Goal: Information Seeking & Learning: Compare options

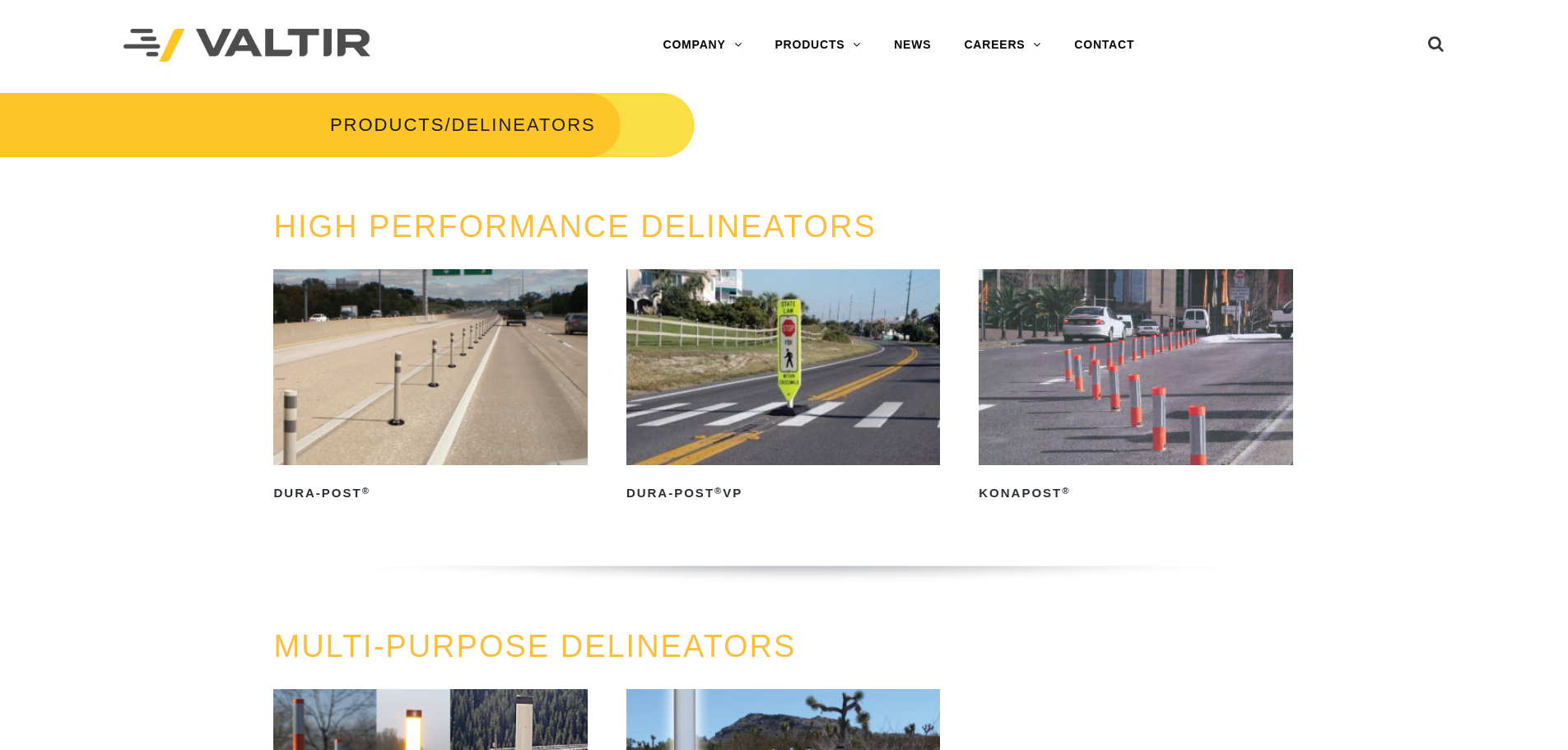
click at [422, 423] on img at bounding box center [430, 367] width 314 height 196
click at [1170, 379] on img at bounding box center [1135, 367] width 314 height 196
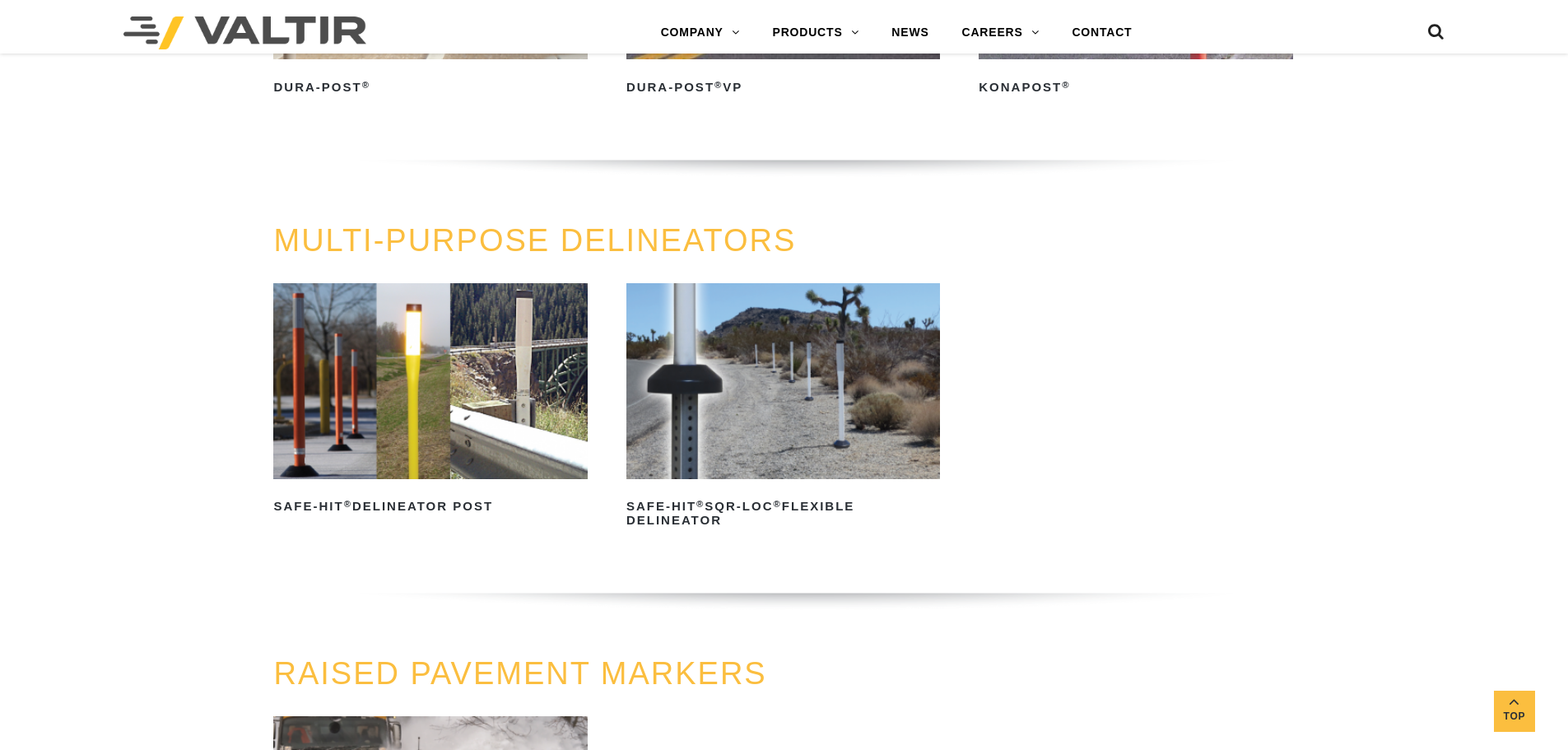
scroll to position [411, 0]
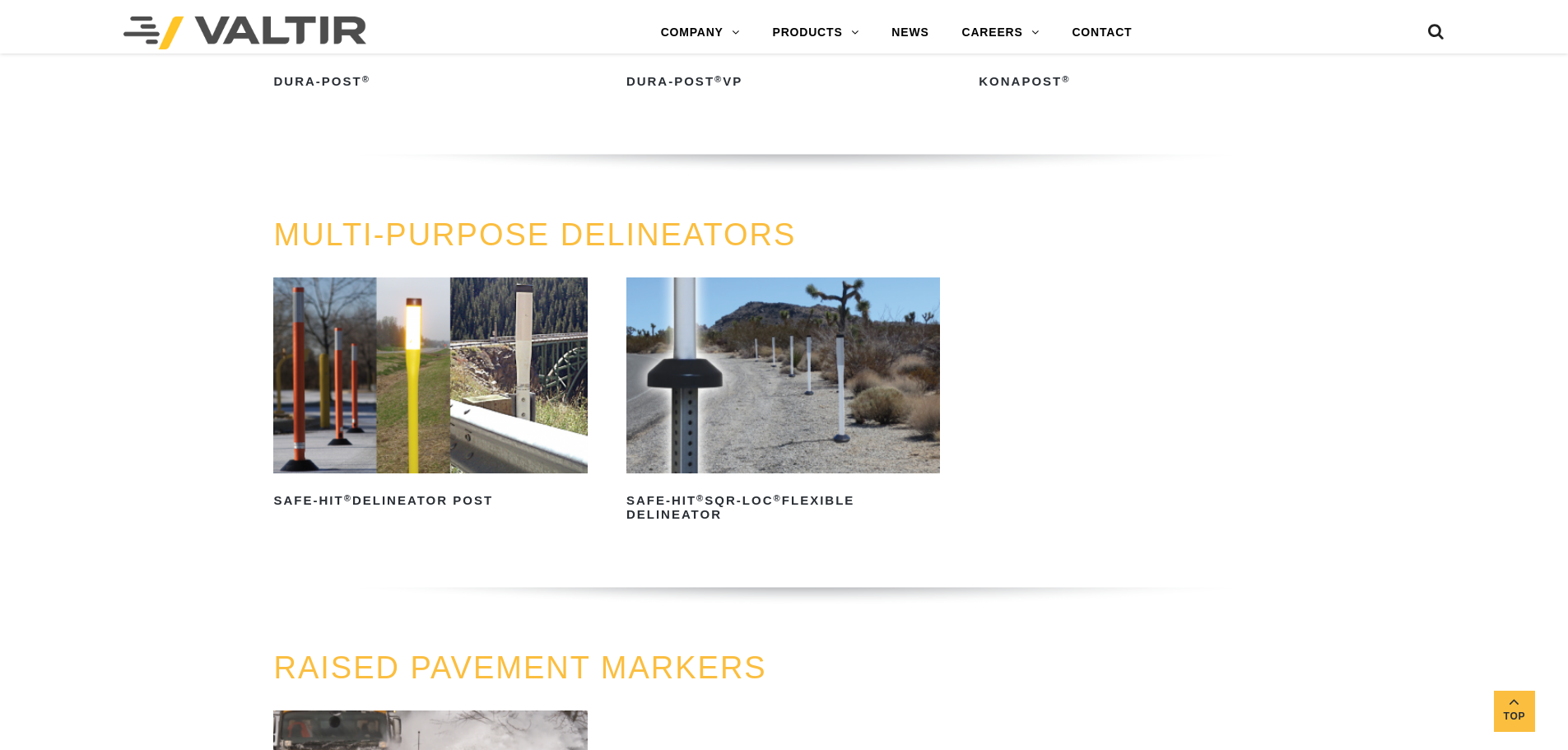
click at [532, 434] on img at bounding box center [430, 375] width 314 height 196
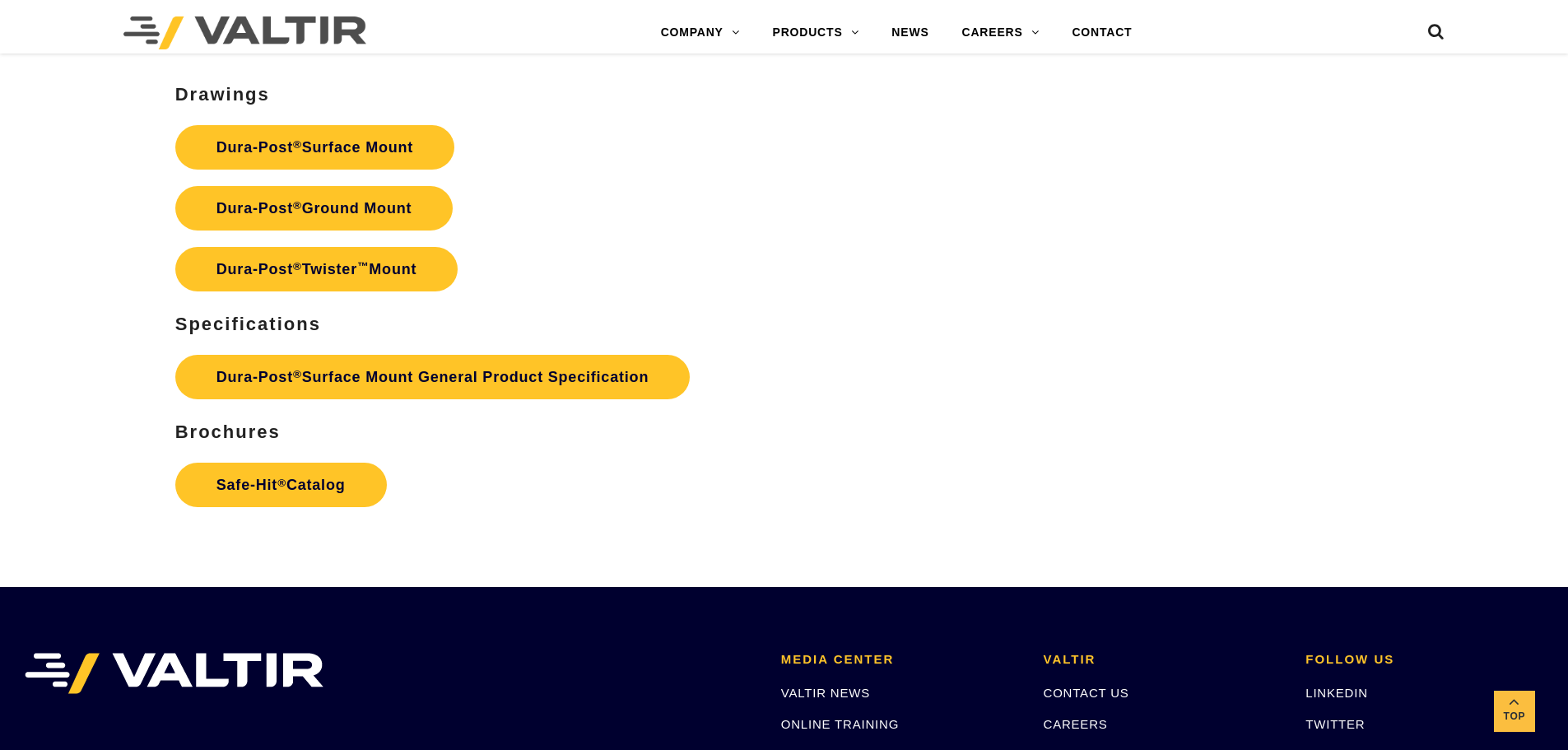
scroll to position [4863, 0]
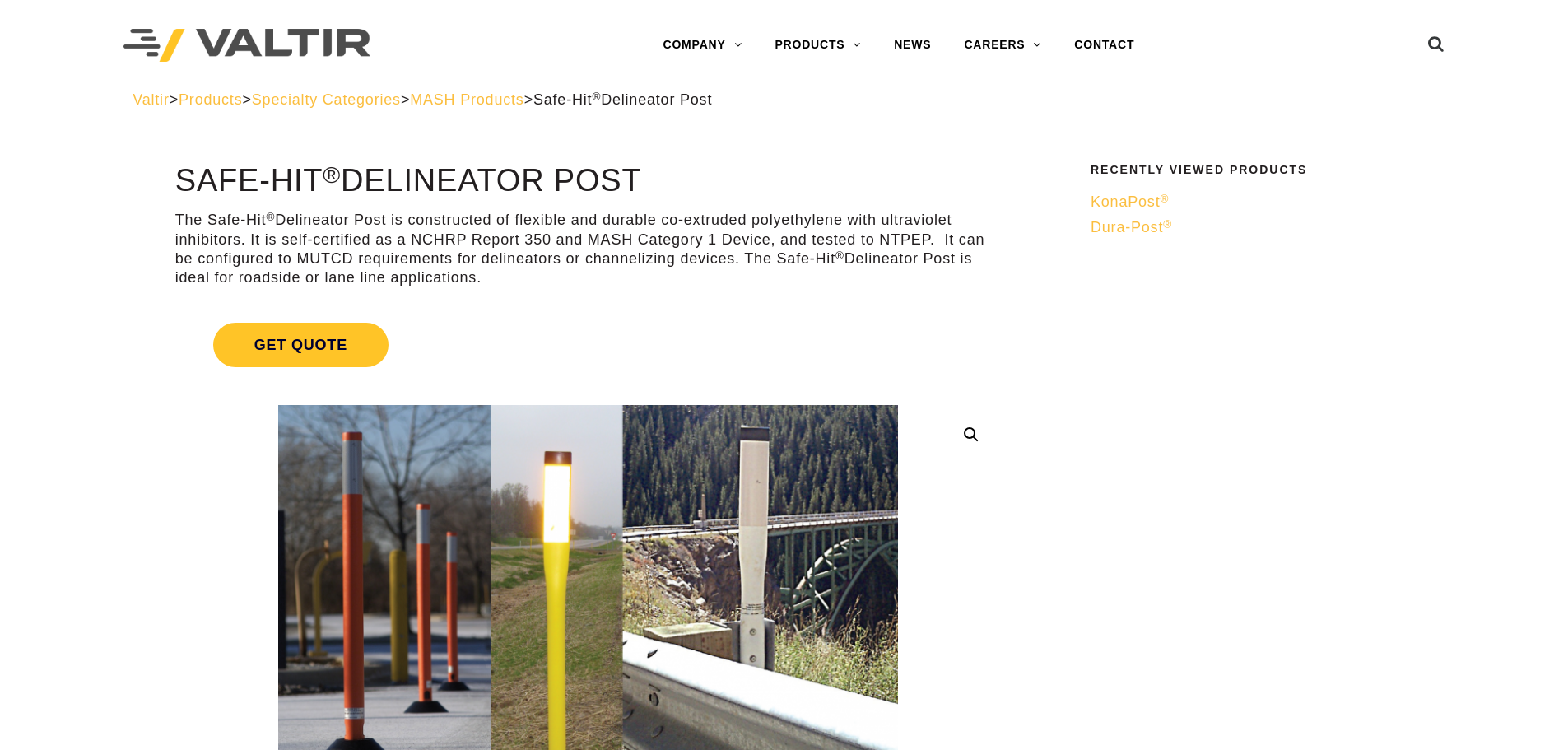
scroll to position [4905, 0]
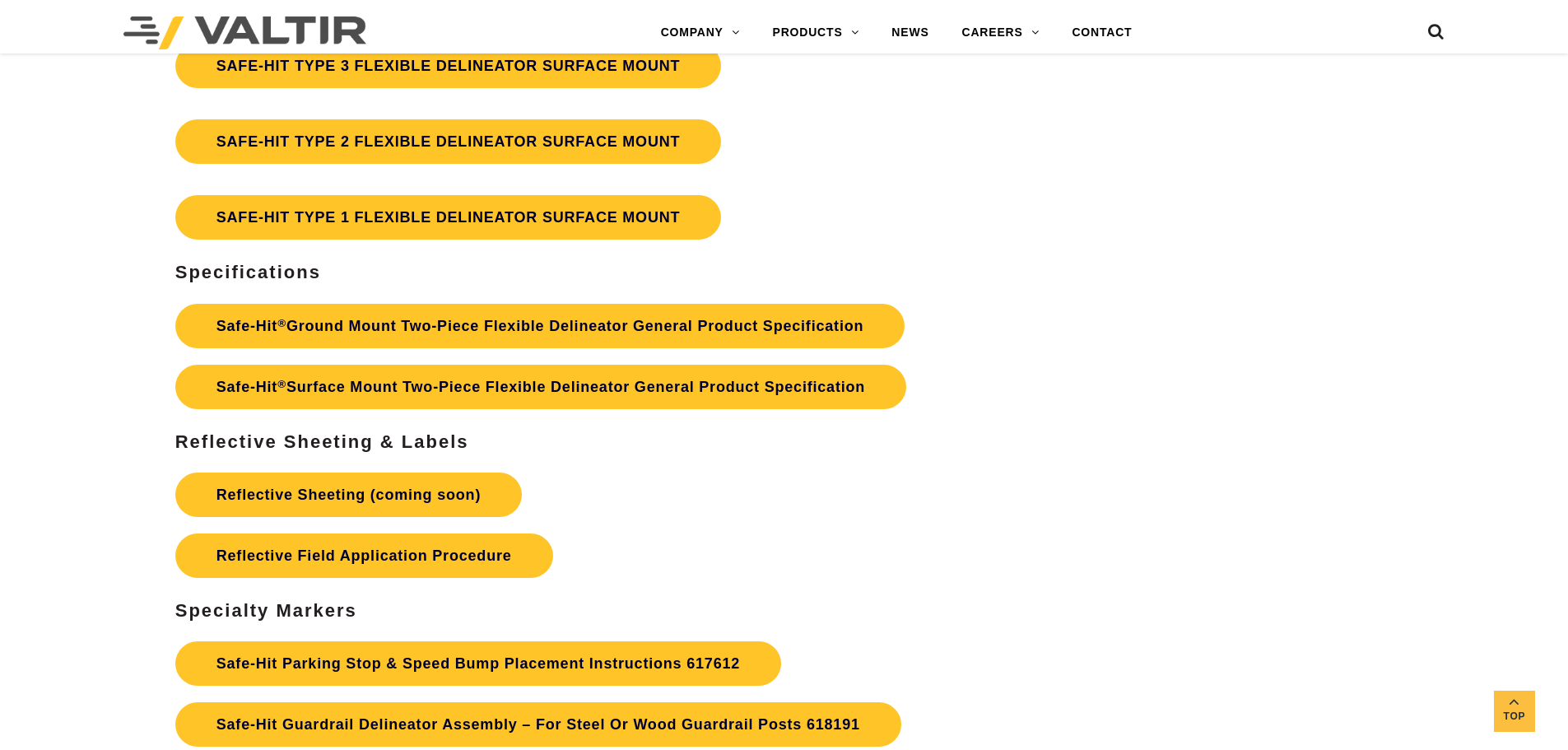
drag, startPoint x: 1564, startPoint y: 615, endPoint x: 1577, endPoint y: 574, distance: 43.0
